Goal: Transaction & Acquisition: Register for event/course

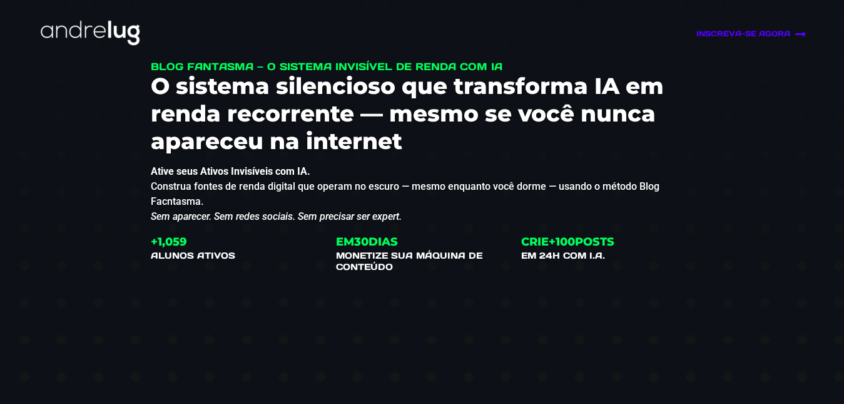
click at [750, 29] on link "INSCREVA-SE AGORA" at bounding box center [690, 34] width 233 height 12
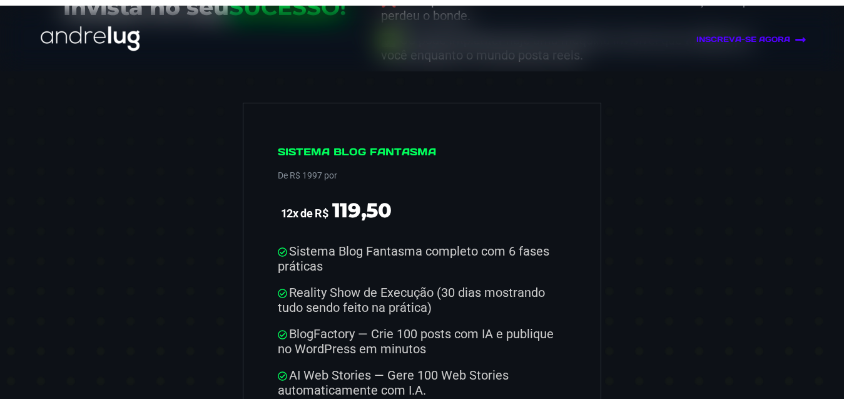
scroll to position [6224, 0]
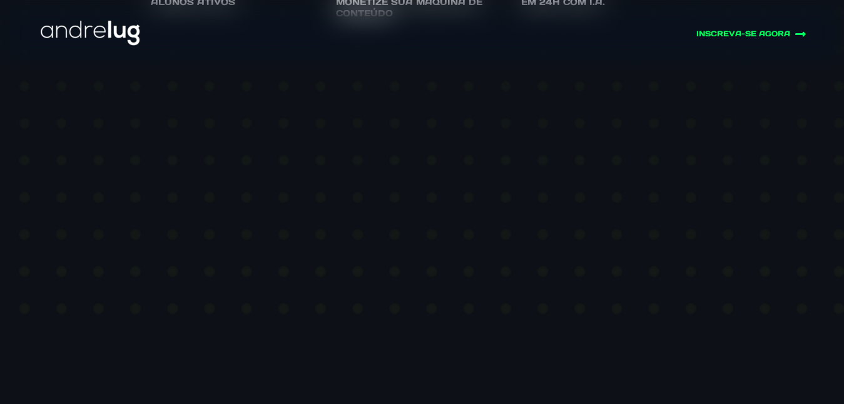
scroll to position [438, 0]
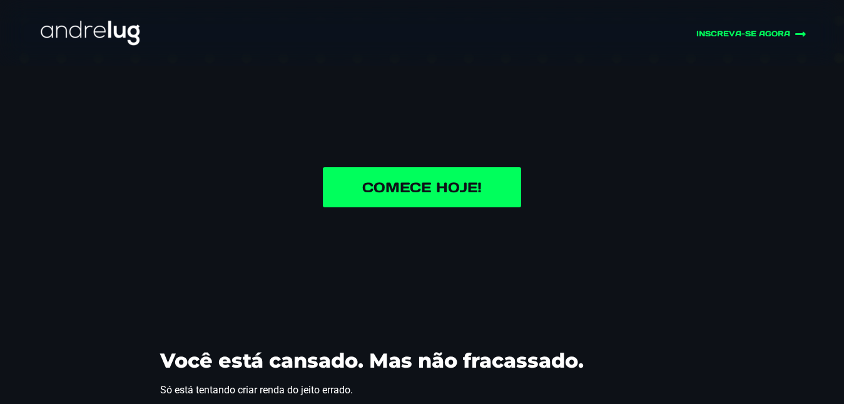
click at [493, 191] on link "Comece Hoje!" at bounding box center [422, 187] width 198 height 40
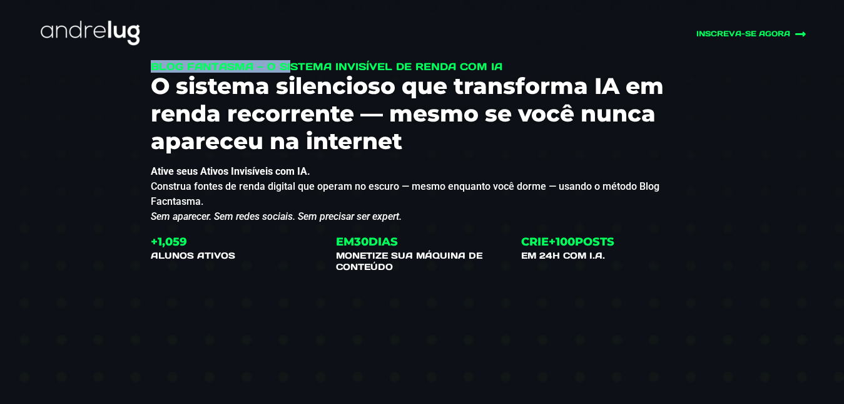
drag, startPoint x: 152, startPoint y: 65, endPoint x: 250, endPoint y: 66, distance: 98.2
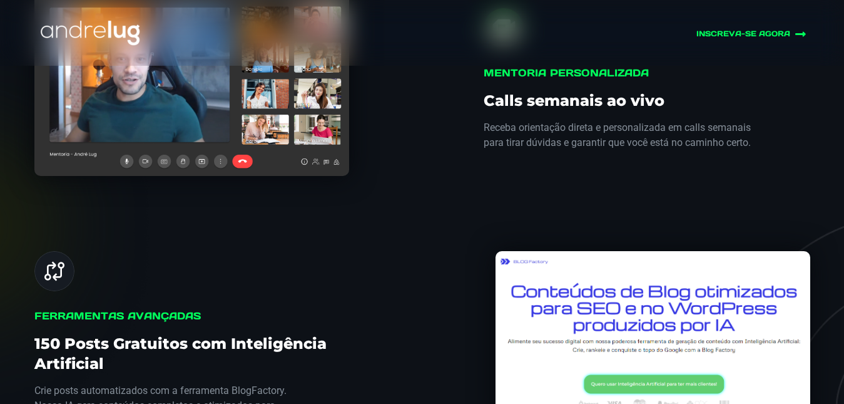
scroll to position [751, 0]
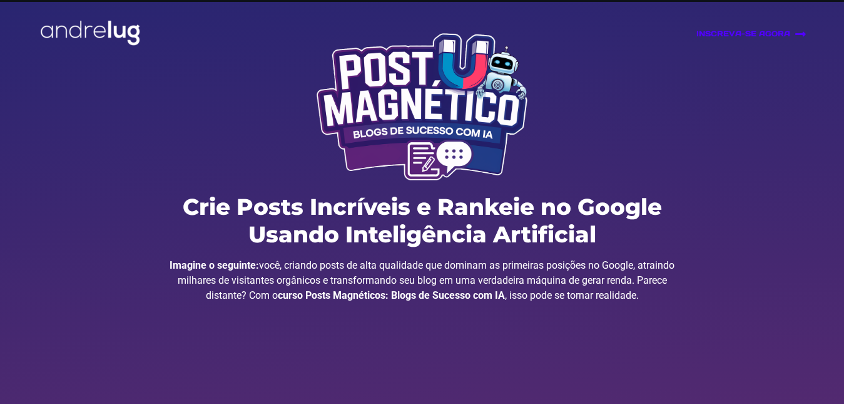
click at [755, 36] on link "INSCREVA-SE AGORA" at bounding box center [690, 34] width 233 height 12
